Goal: Find specific page/section: Find specific page/section

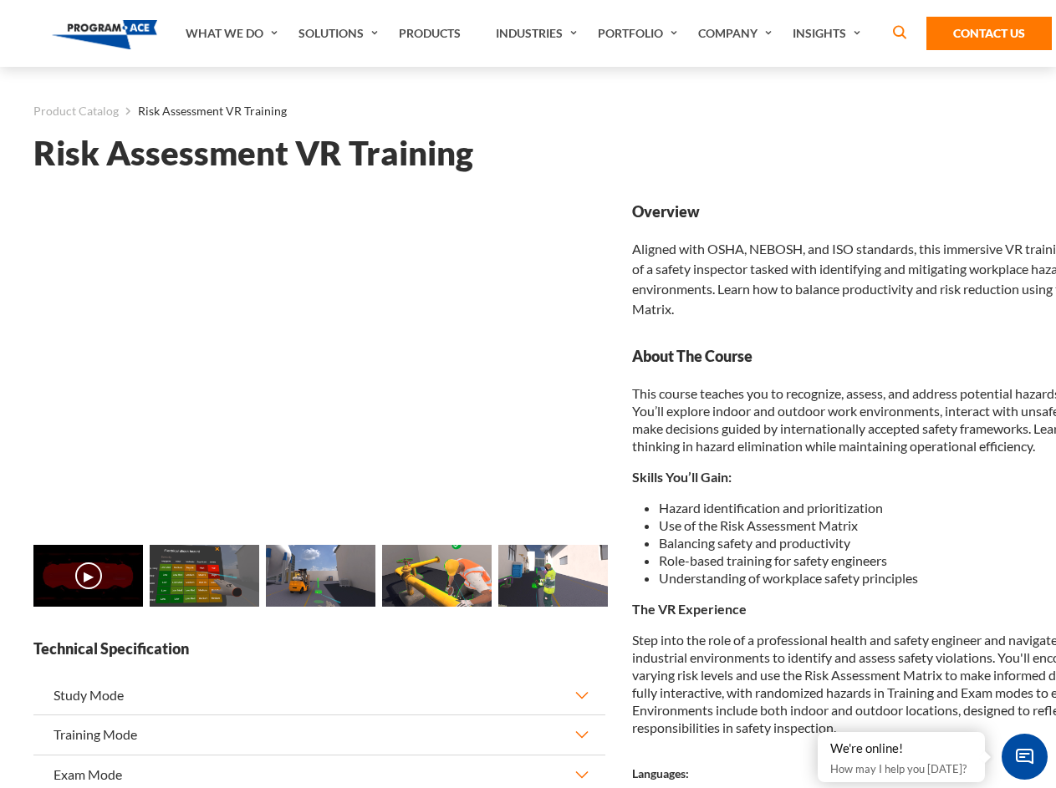
click at [340, 33] on link "Solutions" at bounding box center [340, 33] width 100 height 67
click at [0, 0] on div "AI & Computer Vision Solutions Computer Vision Quality Control AI tools for fas…" at bounding box center [0, 0] width 0 height 0
click at [0, 0] on div "AI & Computer Vision Solutions Virtual Training Solutions Virtual Tour Solution…" at bounding box center [0, 0] width 0 height 0
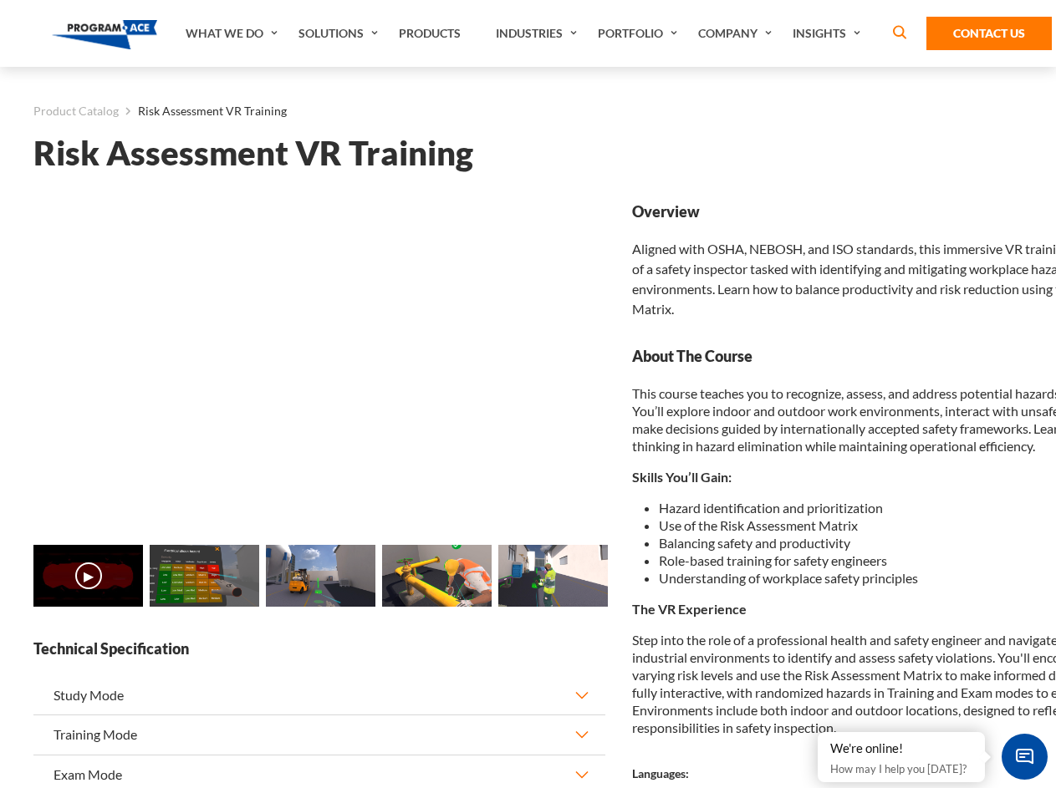
click at [0, 0] on div "AI & Computer Vision Solutions Virtual Training Solutions Virtual Tour Solution…" at bounding box center [0, 0] width 0 height 0
click at [0, 0] on div "AI & Computer Vision Solutions Computer Vision Quality Control AI tools for fas…" at bounding box center [0, 0] width 0 height 0
